Goal: Navigation & Orientation: Understand site structure

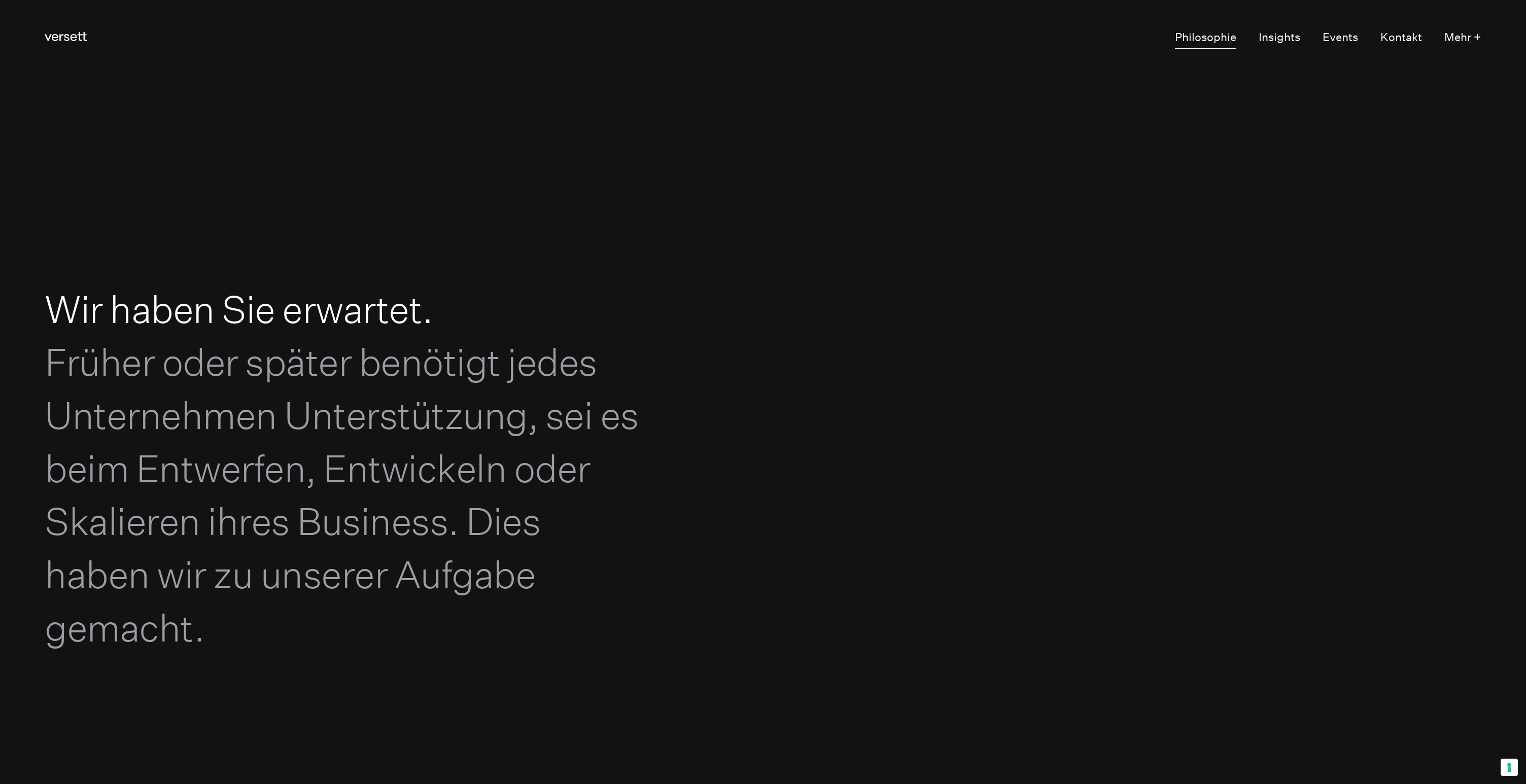
click at [1224, 35] on link "Philosophie" at bounding box center [1205, 38] width 62 height 22
click at [1273, 39] on link "Insights" at bounding box center [1280, 38] width 42 height 22
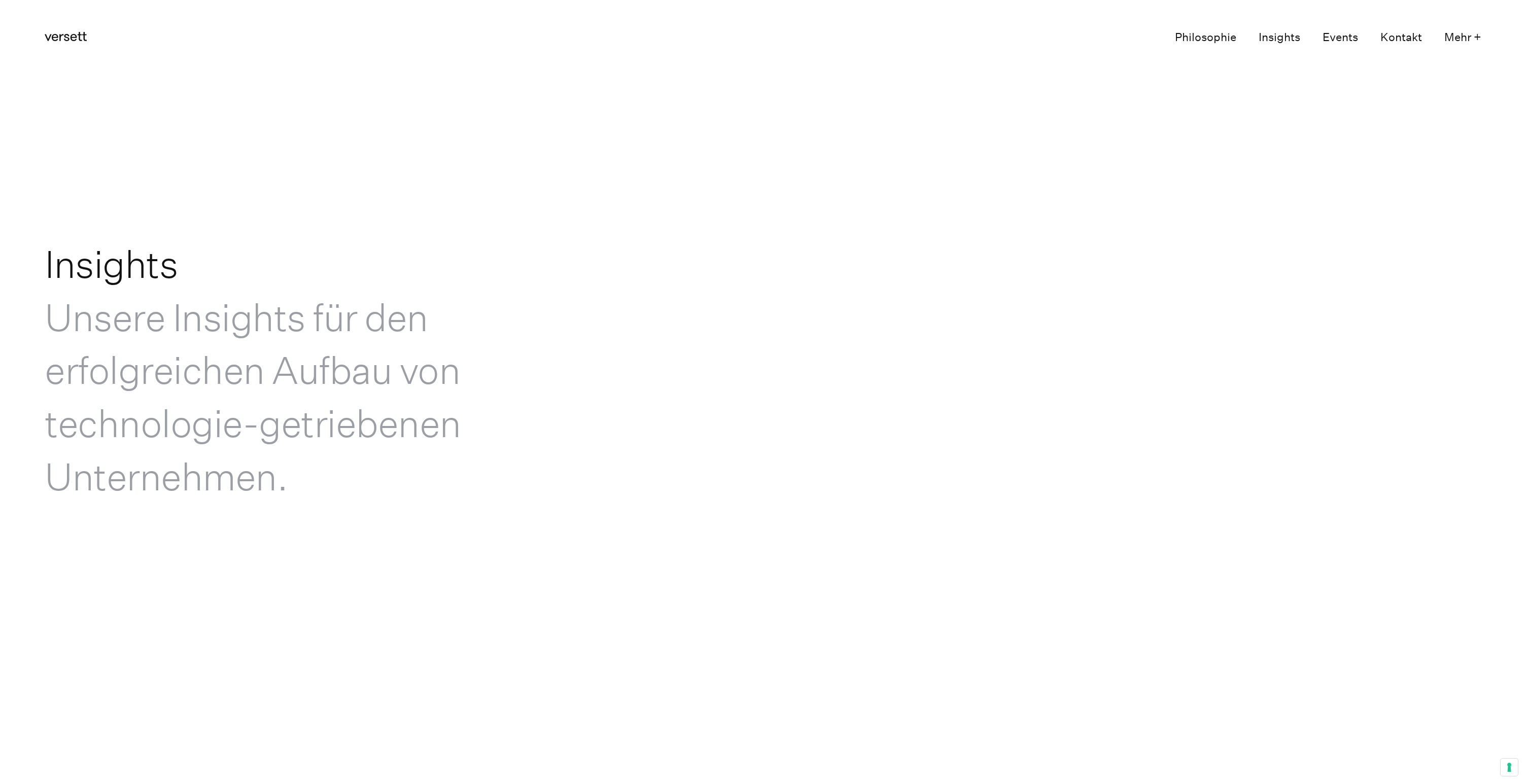
click at [1218, 40] on link "Philosophie" at bounding box center [1205, 38] width 62 height 22
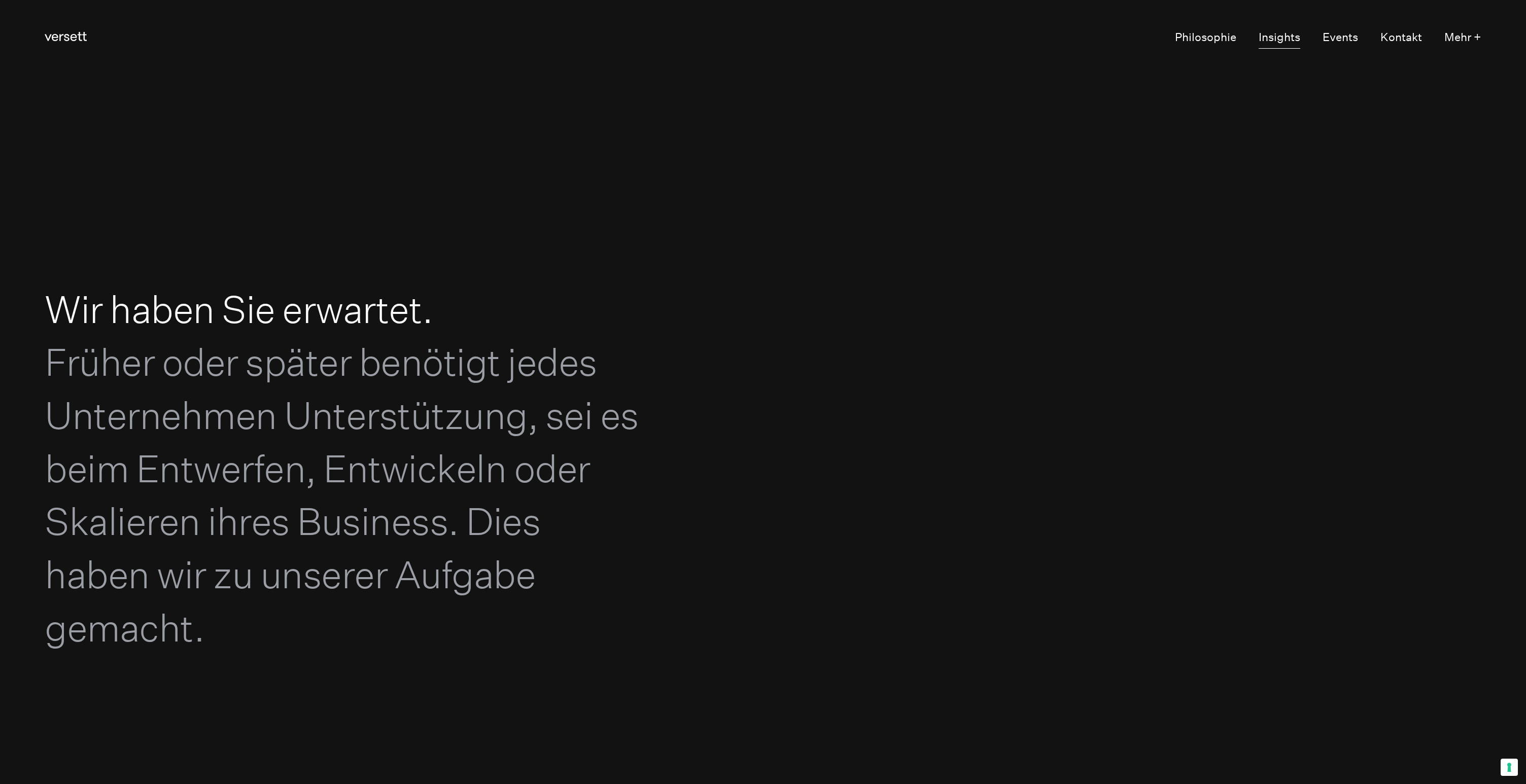
click at [1281, 38] on link "Insights" at bounding box center [1280, 38] width 42 height 22
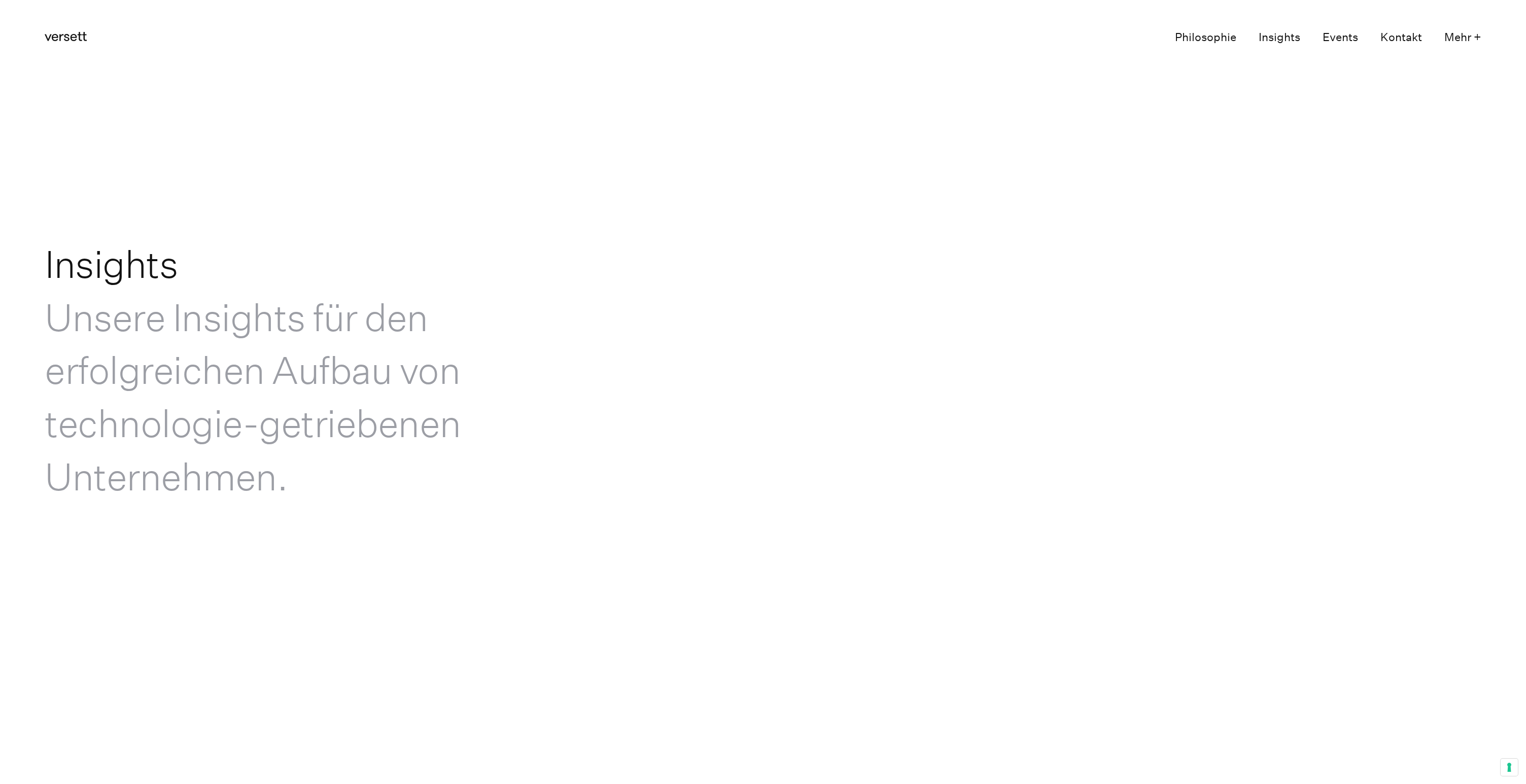
click at [1225, 38] on link "Philosophie" at bounding box center [1205, 38] width 62 height 22
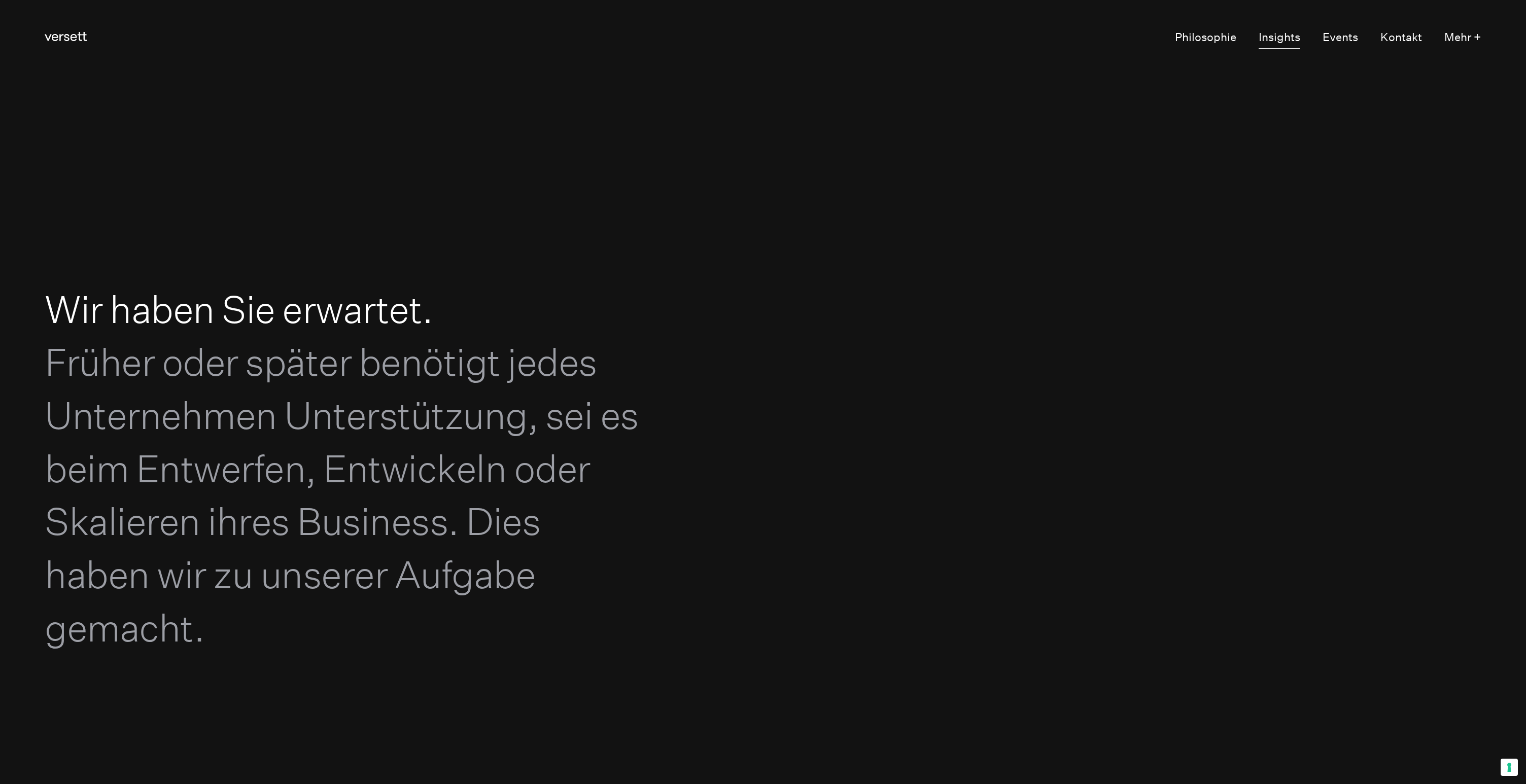
click at [1287, 41] on link "Insights" at bounding box center [1280, 38] width 42 height 22
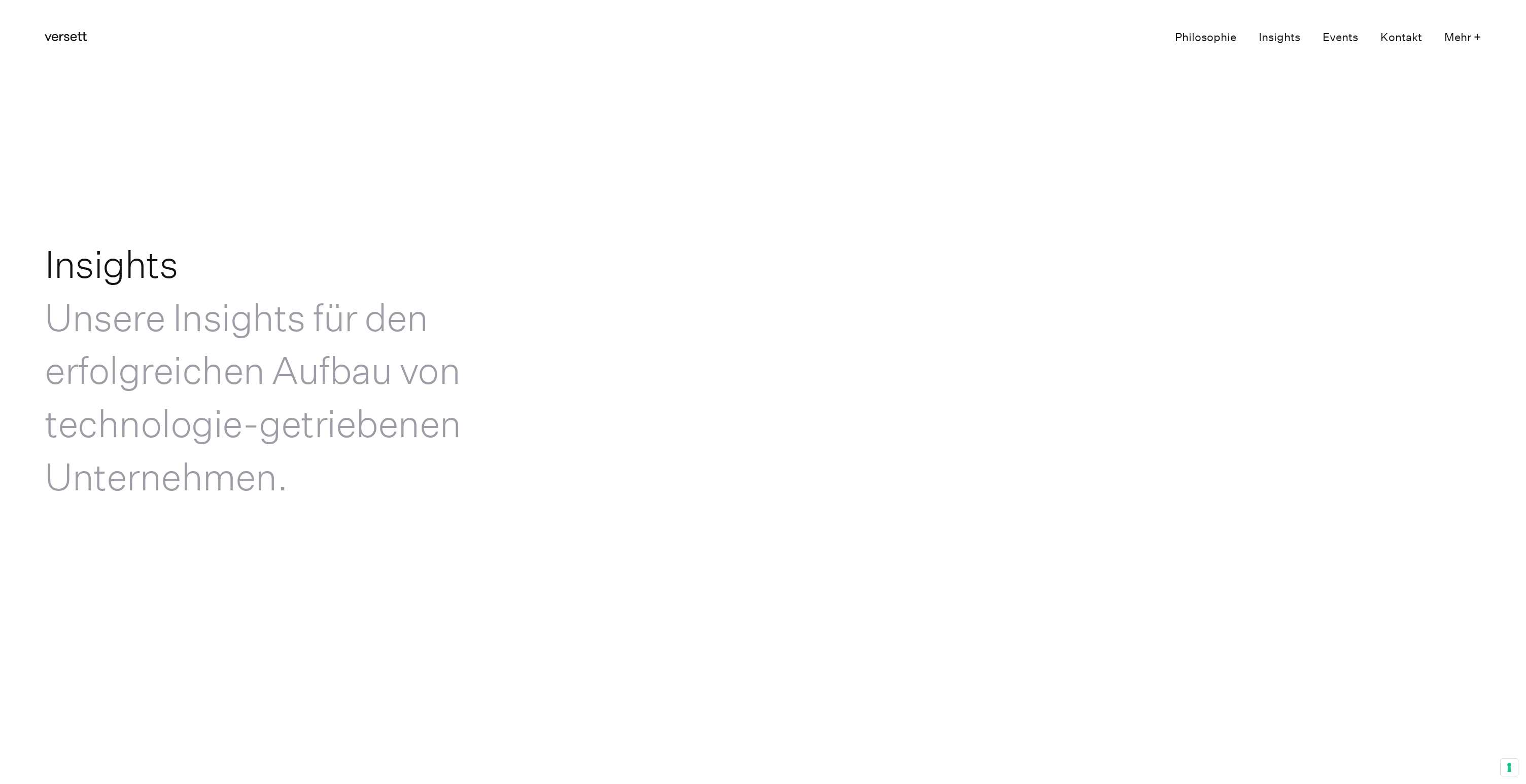
click at [1333, 34] on link "Events" at bounding box center [1340, 38] width 35 height 22
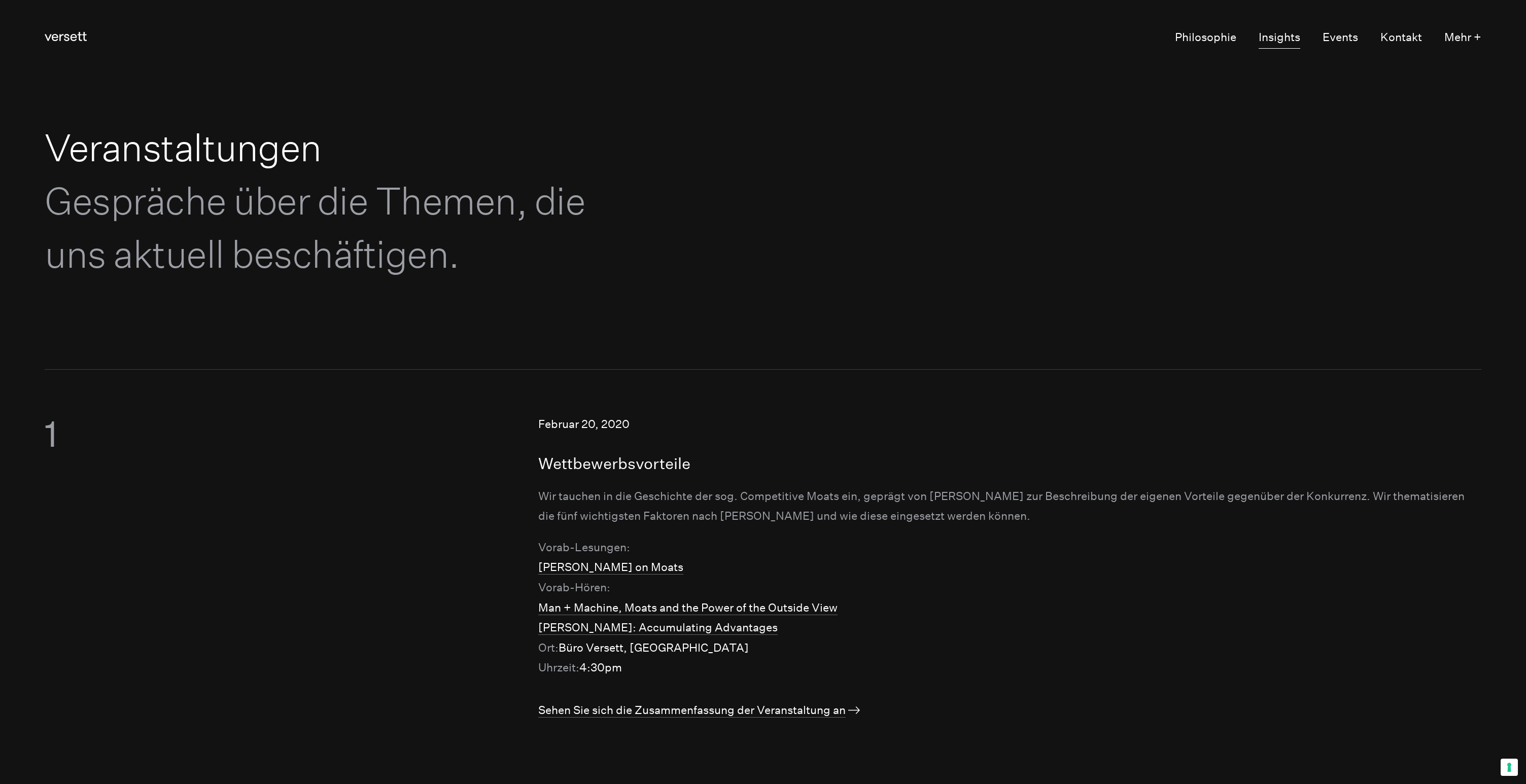
click at [1285, 34] on link "Insights" at bounding box center [1280, 38] width 42 height 22
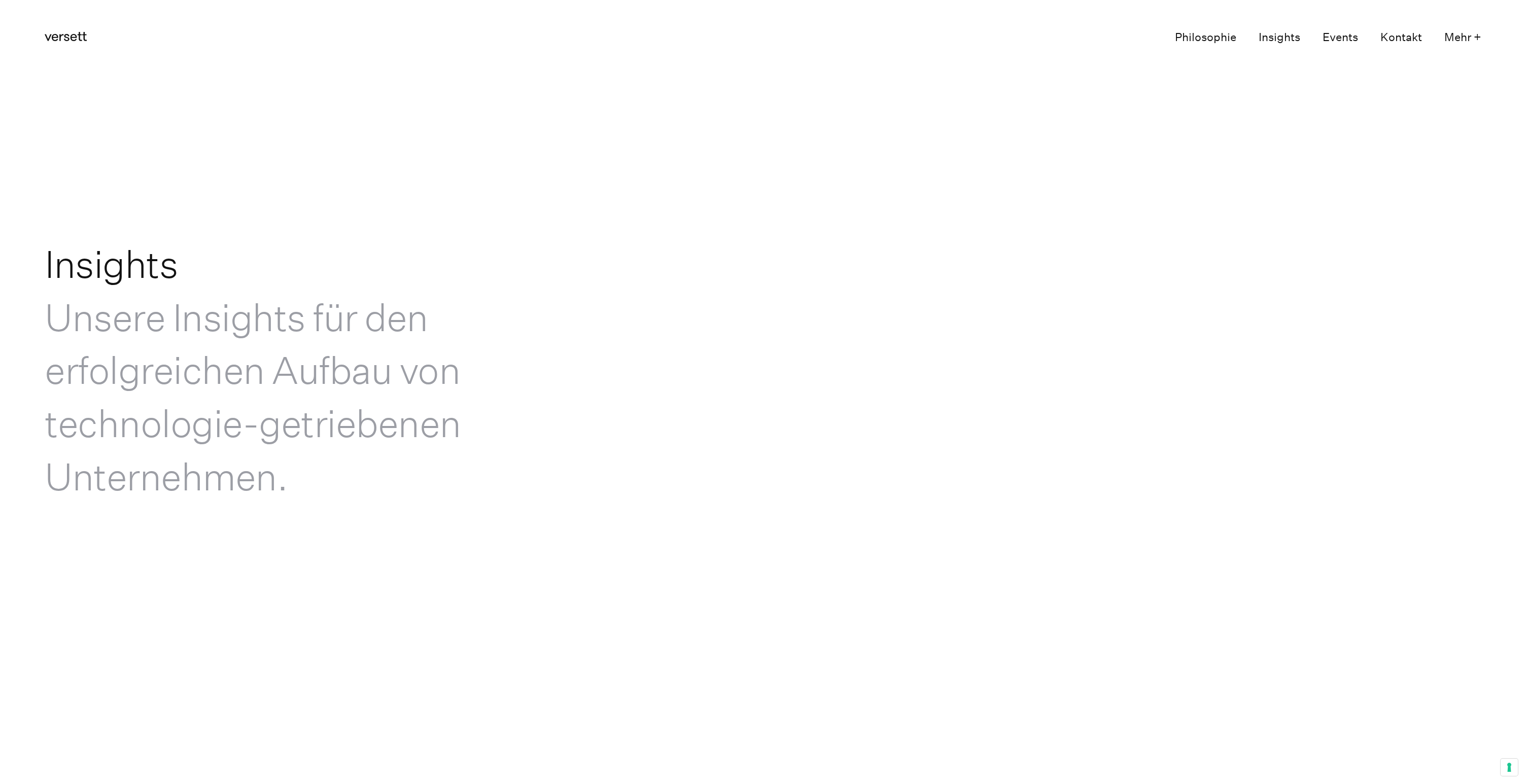
click at [1345, 35] on link "Events" at bounding box center [1340, 38] width 35 height 22
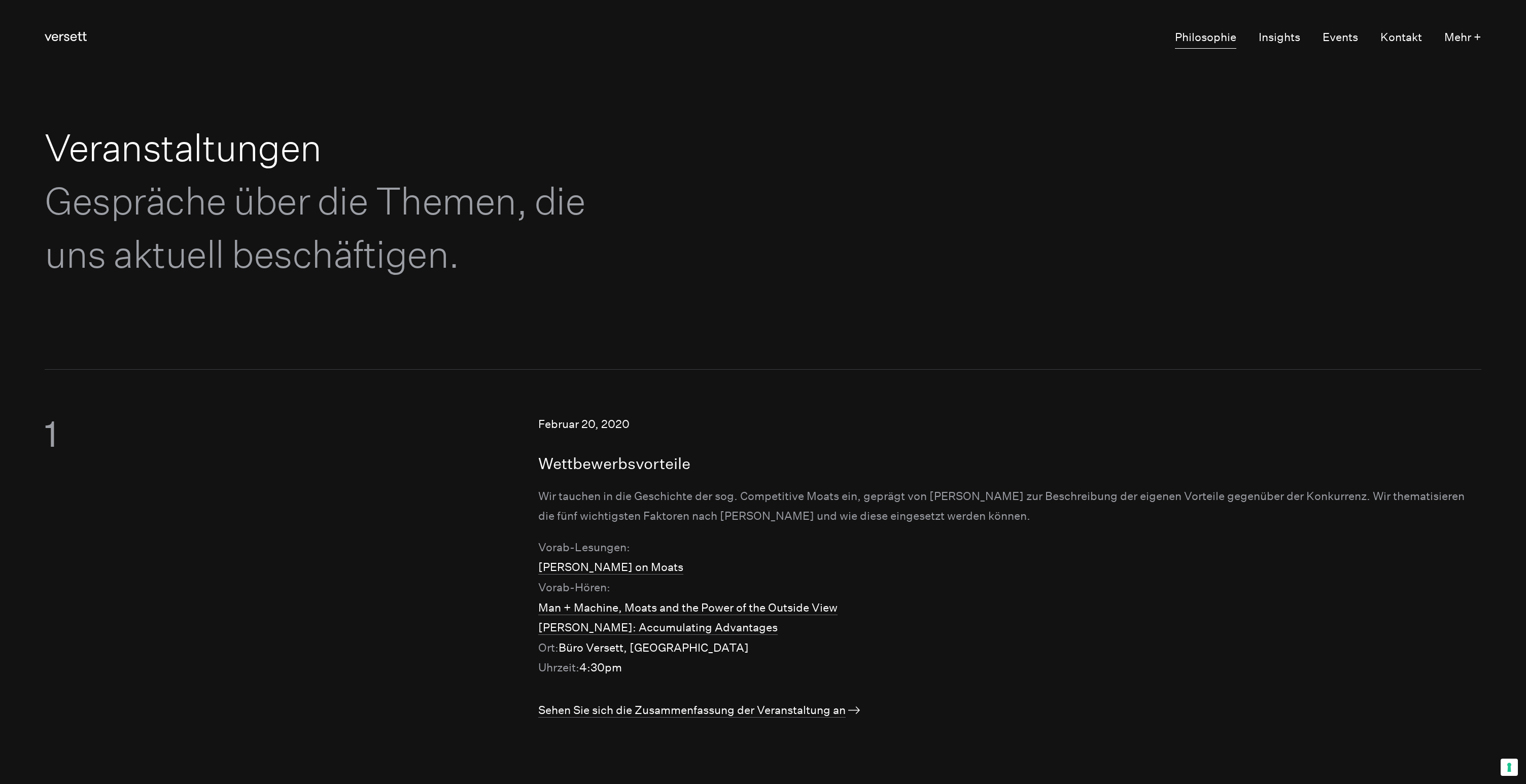
click at [1214, 35] on link "Philosophie" at bounding box center [1205, 38] width 62 height 22
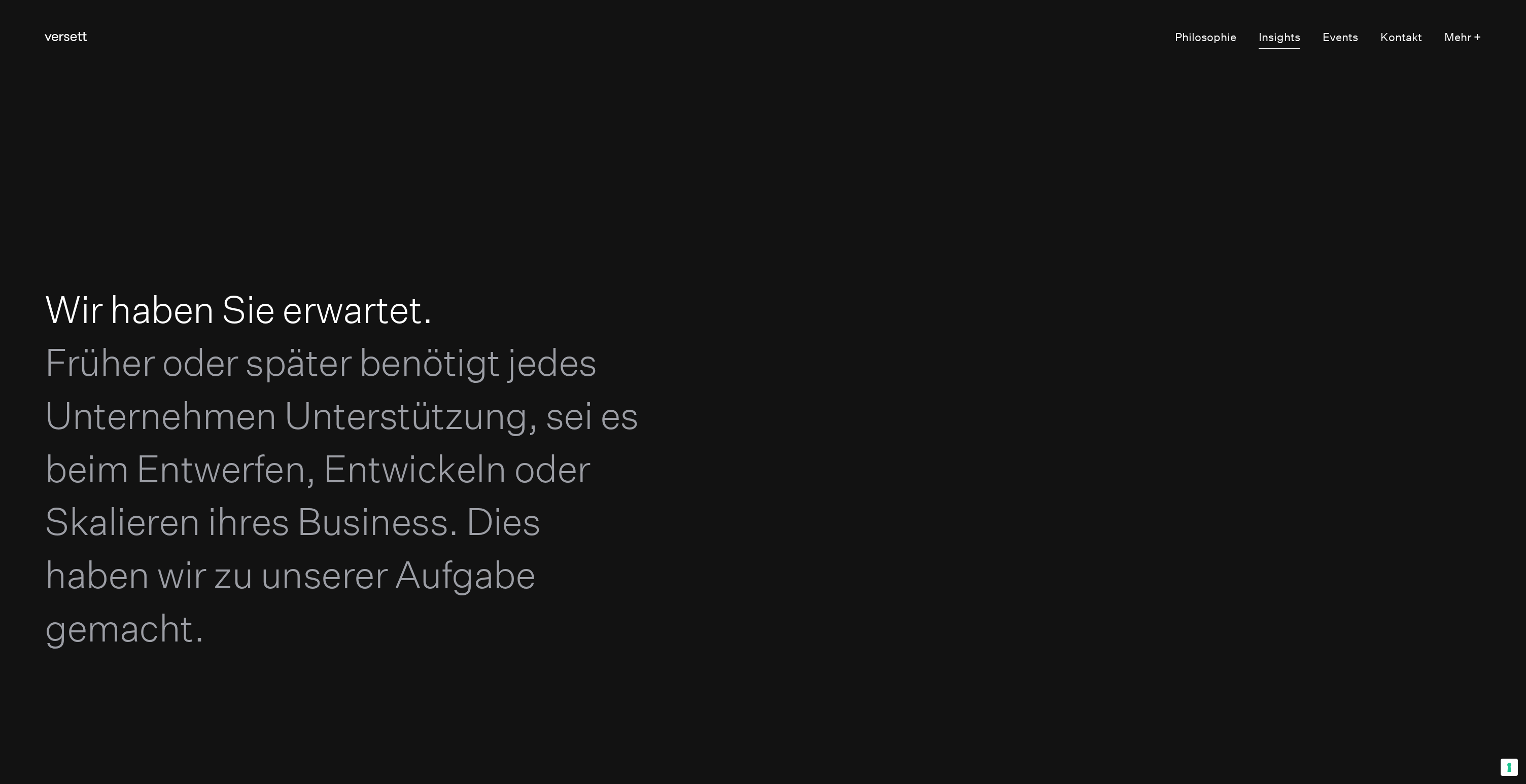
click at [1277, 39] on link "Insights" at bounding box center [1280, 38] width 42 height 22
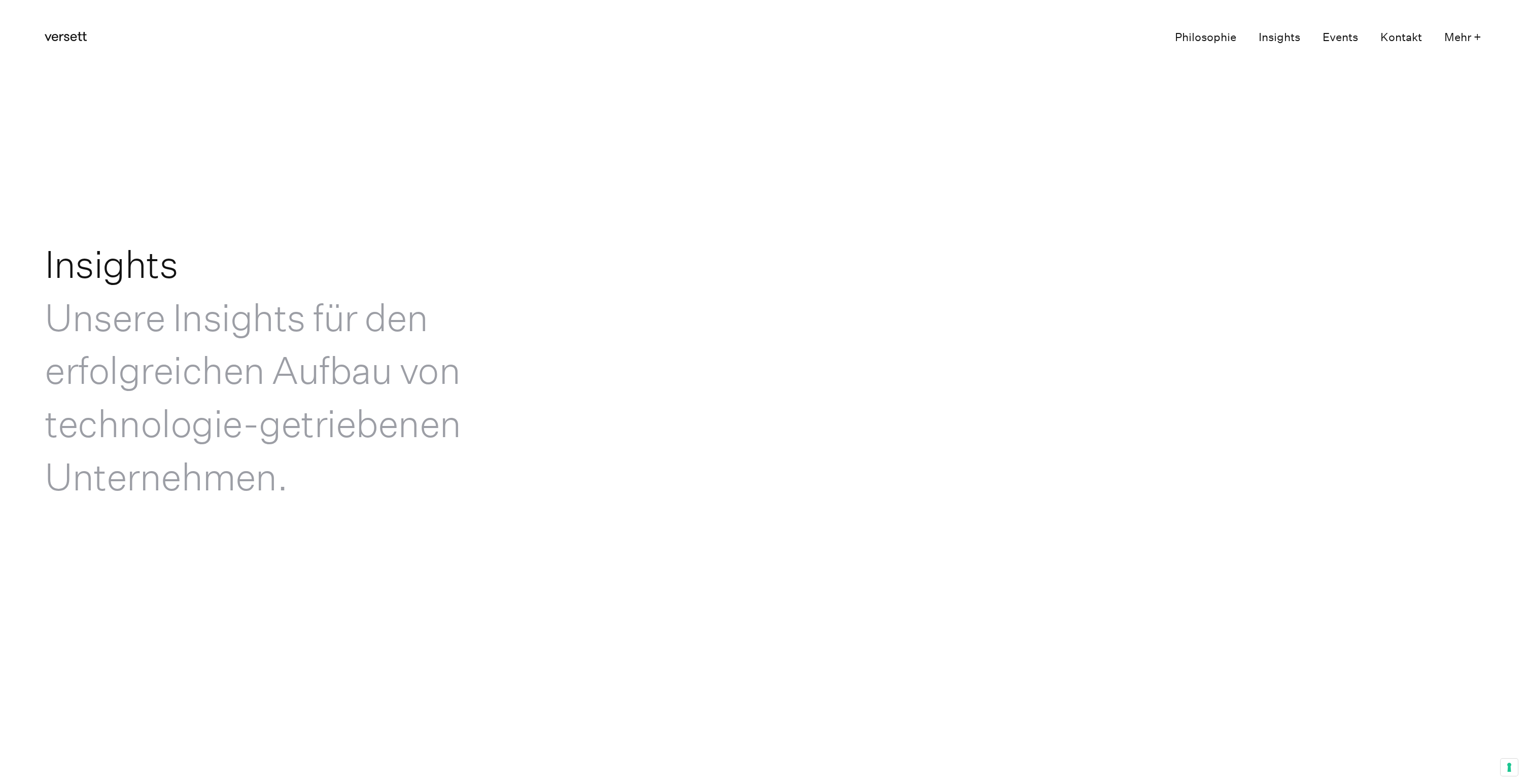
click at [1211, 37] on link "Philosophie" at bounding box center [1205, 38] width 62 height 22
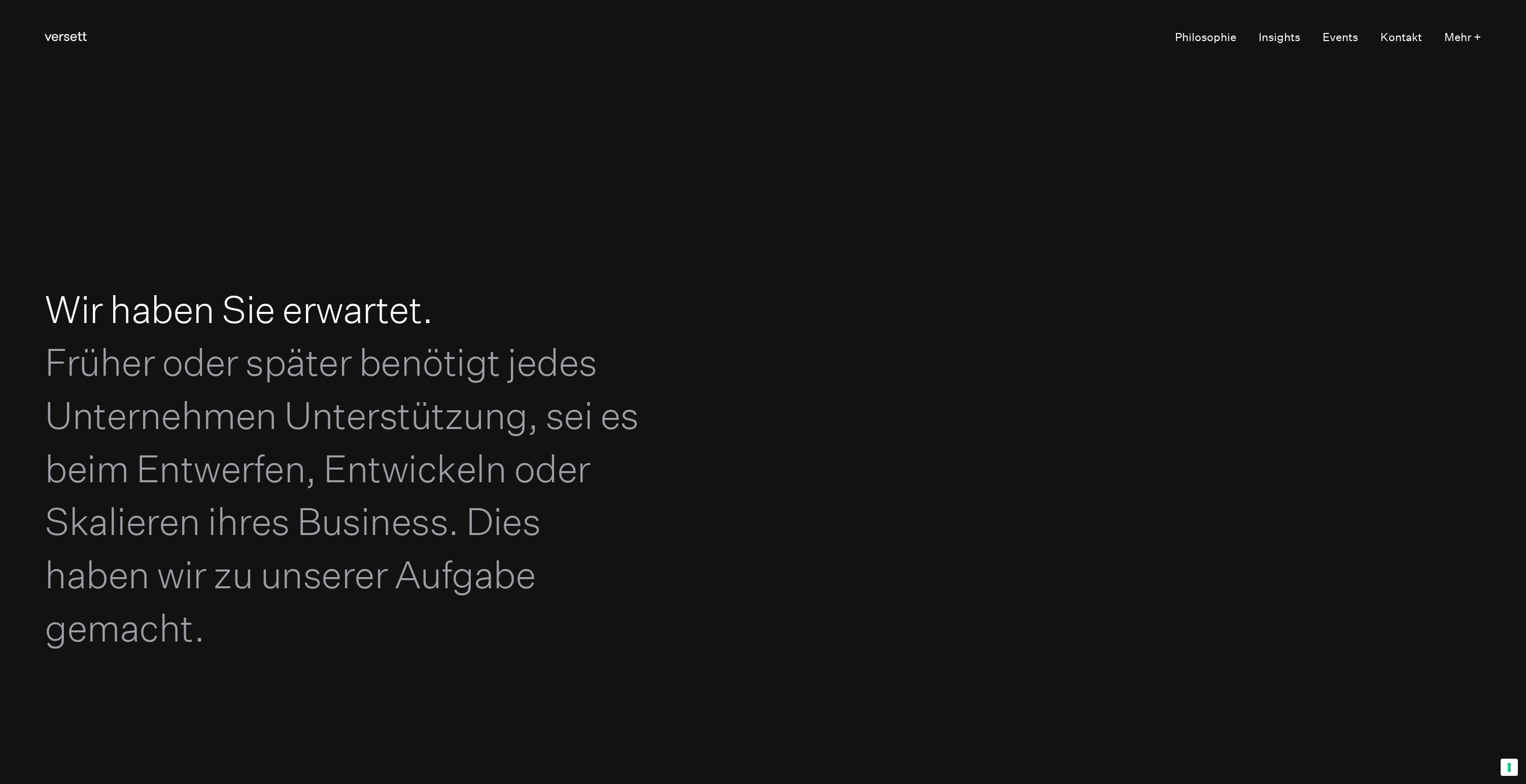
click at [1301, 38] on ul "Philosophie Insights Events Kontakt Mehr +" at bounding box center [1318, 38] width 326 height 22
click at [1273, 37] on link "Insights" at bounding box center [1280, 38] width 42 height 22
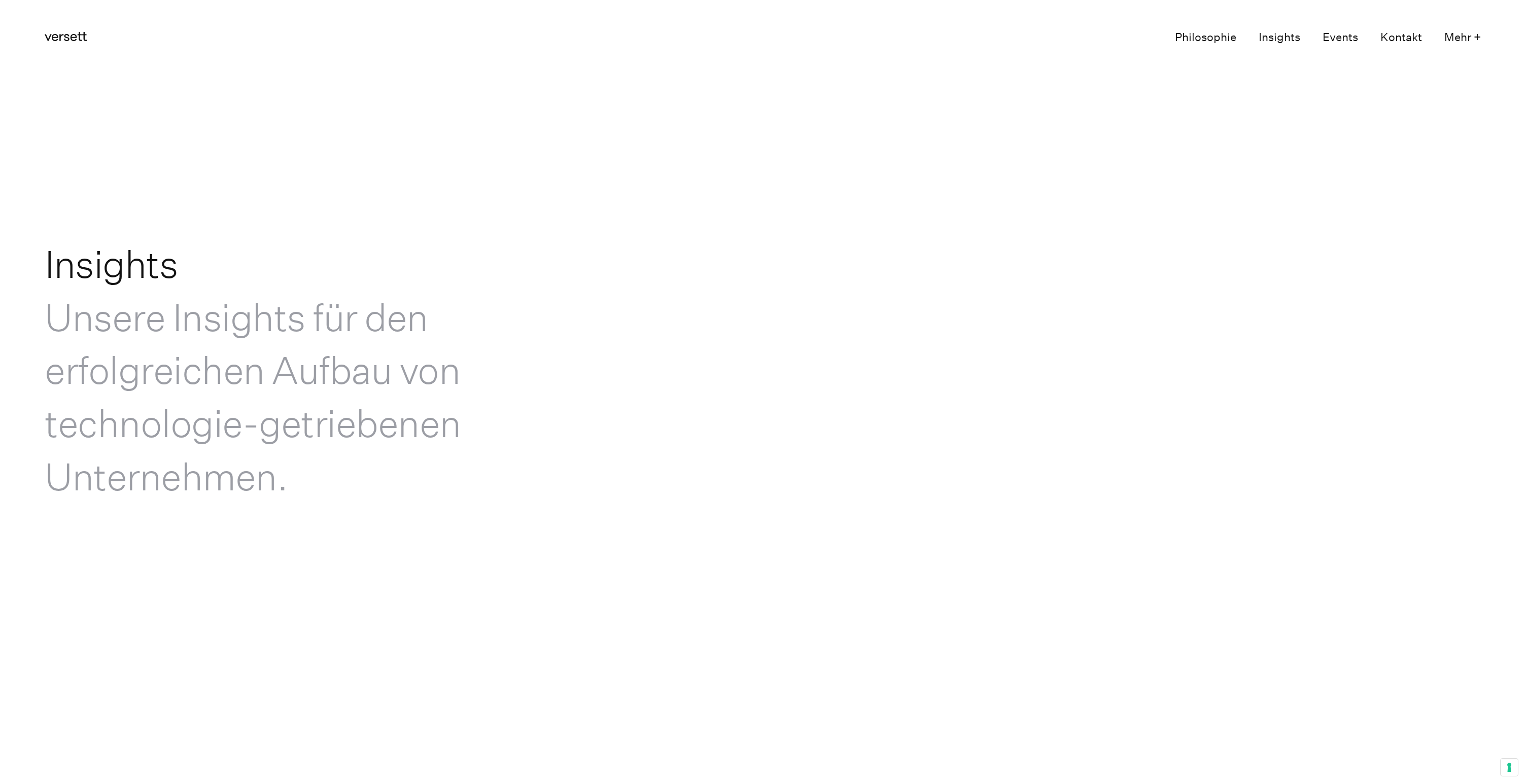
click at [1217, 38] on link "Philosophie" at bounding box center [1205, 38] width 62 height 22
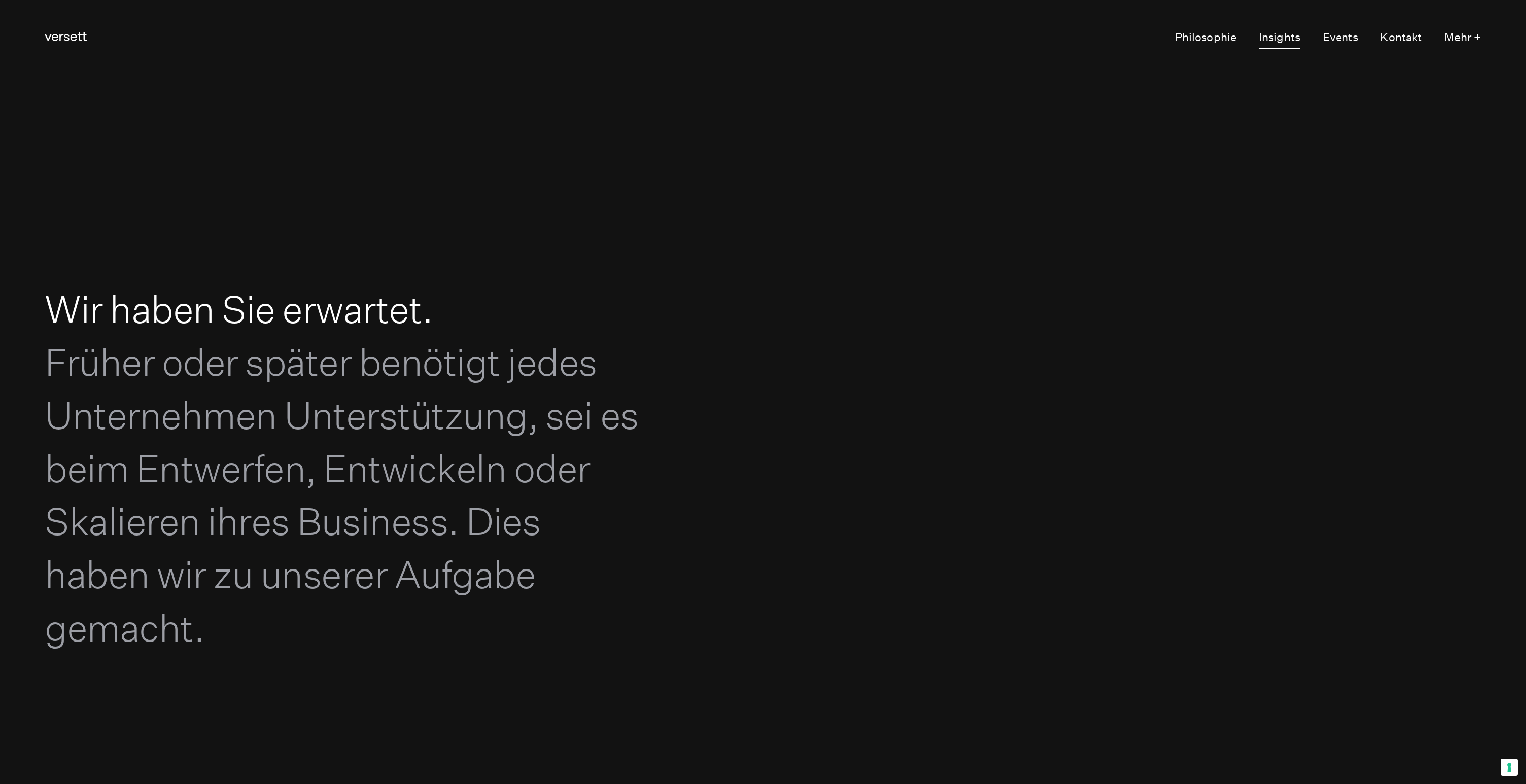
click at [1280, 40] on link "Insights" at bounding box center [1280, 38] width 42 height 22
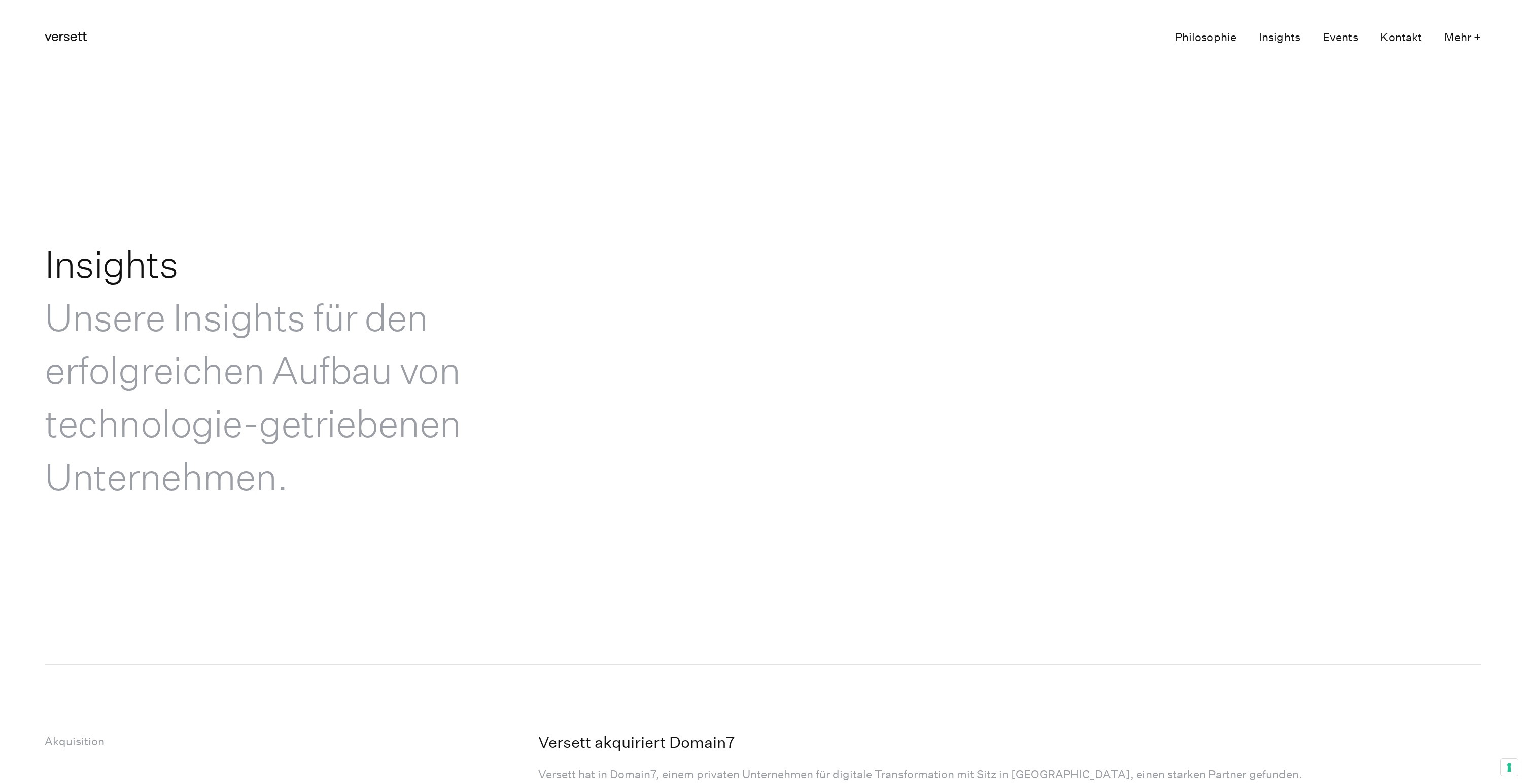
click at [55, 38] on icon at bounding box center [66, 36] width 43 height 9
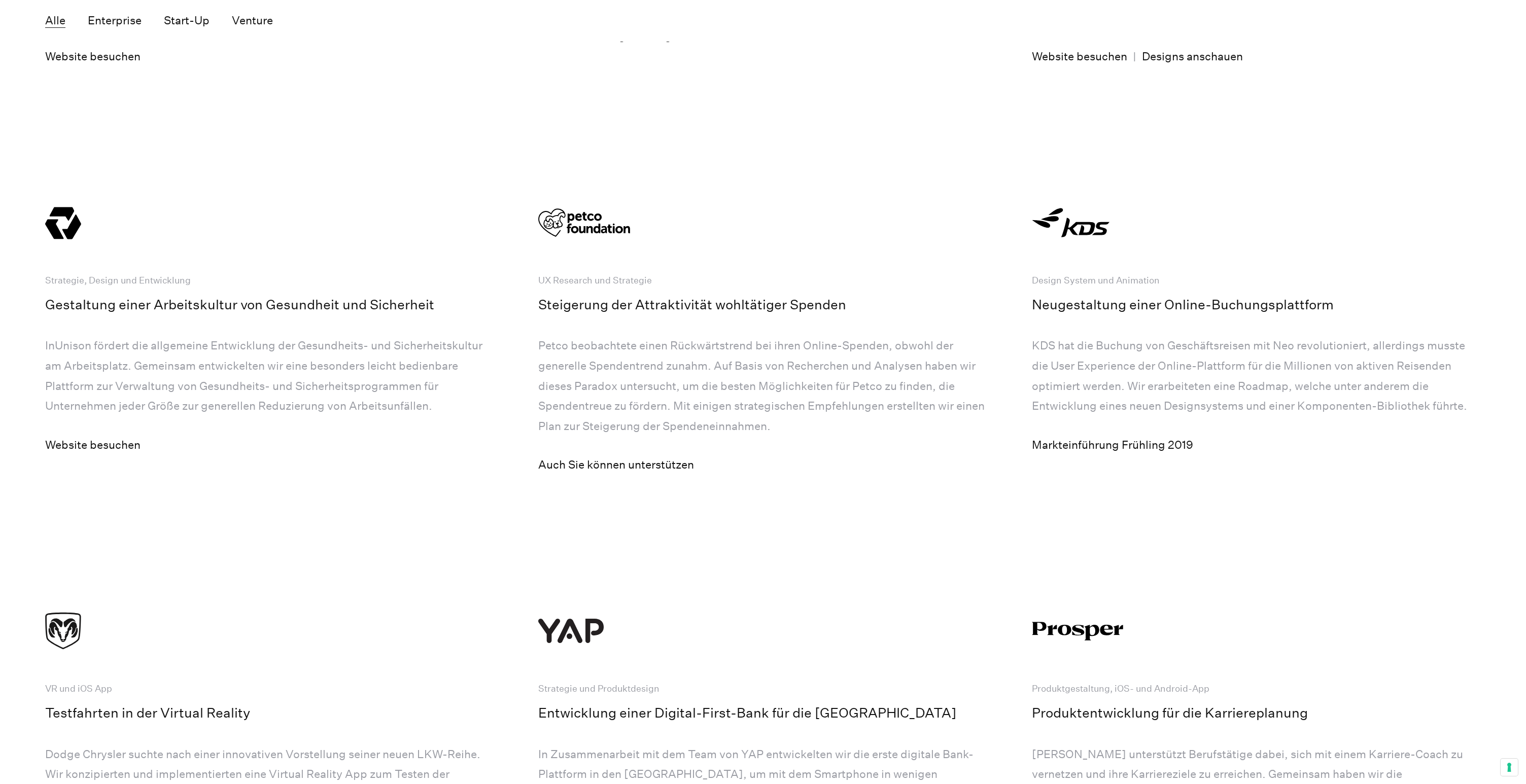
scroll to position [3983, 0]
